Goal: Information Seeking & Learning: Understand process/instructions

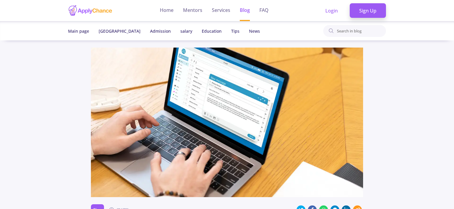
click at [451, 27] on div "Main page Canada Admission salary Education Tips News" at bounding box center [227, 30] width 454 height 19
drag, startPoint x: 456, startPoint y: 4, endPoint x: 456, endPoint y: 30, distance: 25.5
click at [454, 30] on html "Home Mentors Services Blog FAQ Login Sign Up Main page [GEOGRAPHIC_DATA] Admiss…" at bounding box center [227, 104] width 454 height 209
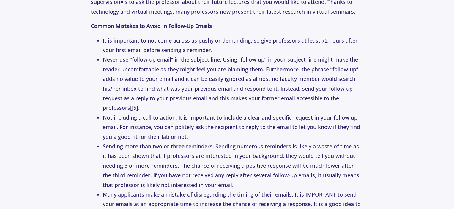
scroll to position [1391, 0]
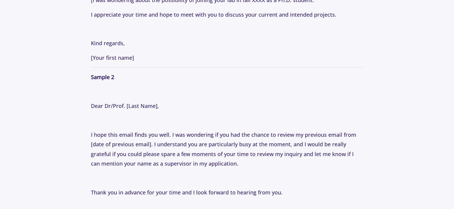
scroll to position [904, 0]
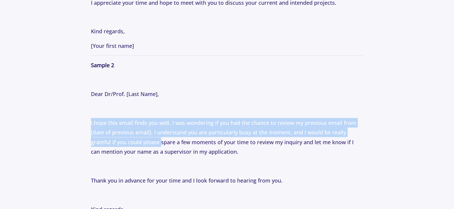
drag, startPoint x: 87, startPoint y: 120, endPoint x: 160, endPoint y: 140, distance: 75.9
click at [160, 140] on section "Tips [DATE] How to Email Professors: Following Up Professionally with Professor…" at bounding box center [227, 73] width 454 height 1859
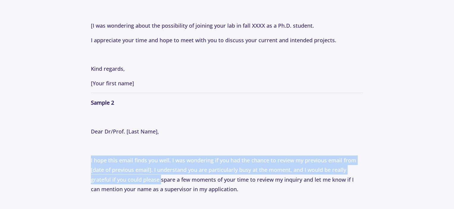
scroll to position [801, 0]
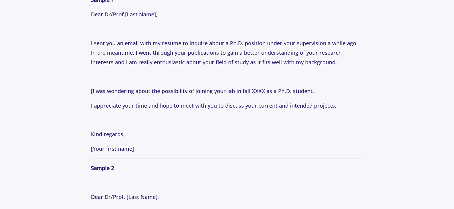
copy p "I hope this email finds you well. I was wondering if you had the chance to revi…"
click at [386, 69] on section "Tips [DATE] How to Email Professors: Following Up Professionally with Professor…" at bounding box center [227, 176] width 454 height 1859
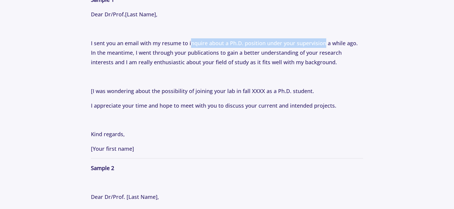
drag, startPoint x: 190, startPoint y: 42, endPoint x: 325, endPoint y: 39, distance: 135.2
click at [325, 39] on p "I sent you an email with my resume to inquire about a Ph.D. position under your…" at bounding box center [227, 52] width 272 height 29
copy p "nquire about a Ph.D. position under your supervision"
